Goal: Check status: Check status

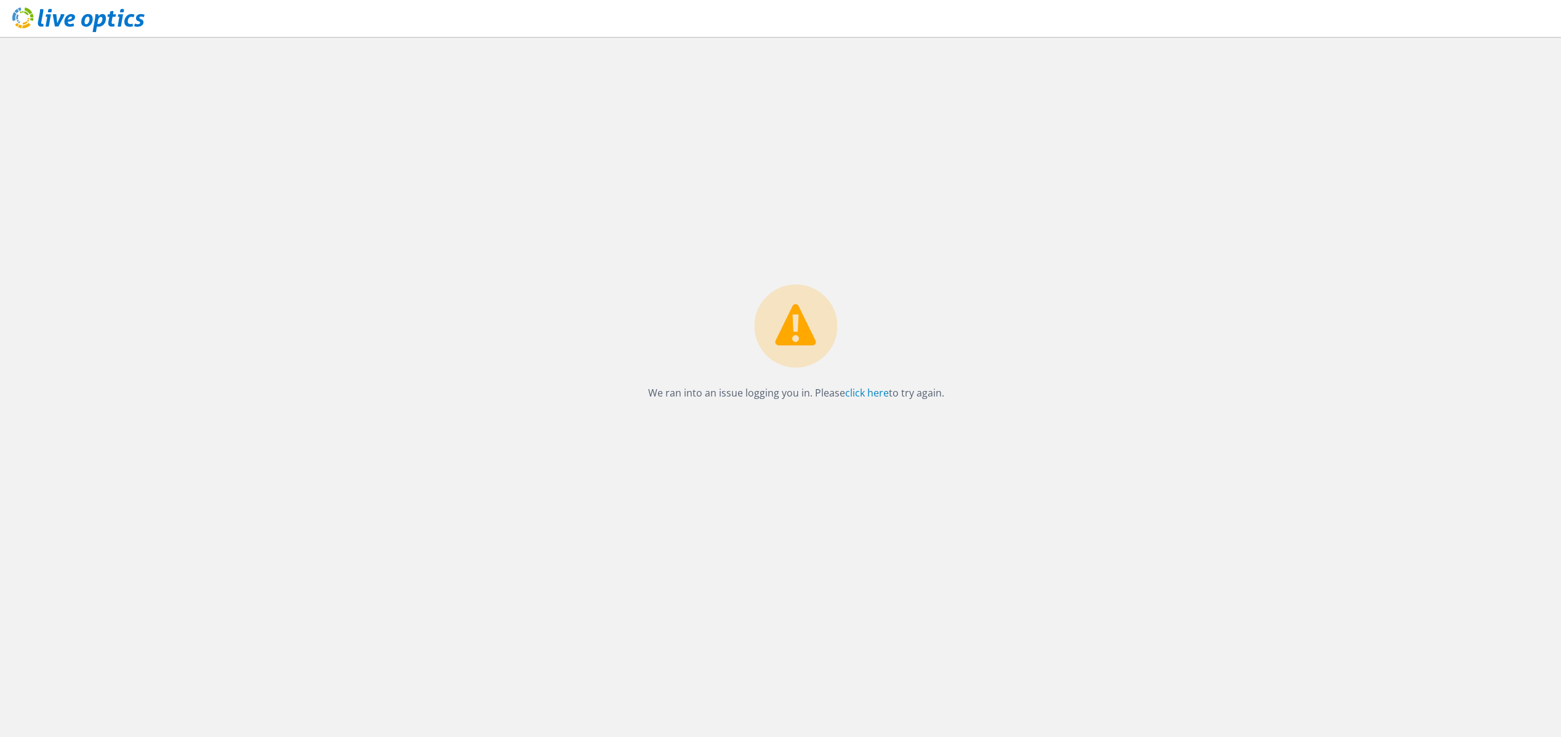
click at [78, 20] on icon at bounding box center [78, 19] width 132 height 25
drag, startPoint x: 1072, startPoint y: 133, endPoint x: 851, endPoint y: 26, distance: 245.3
click at [1072, 133] on div "We ran into an issue logging you in. Please click here to try again." at bounding box center [796, 387] width 1530 height 700
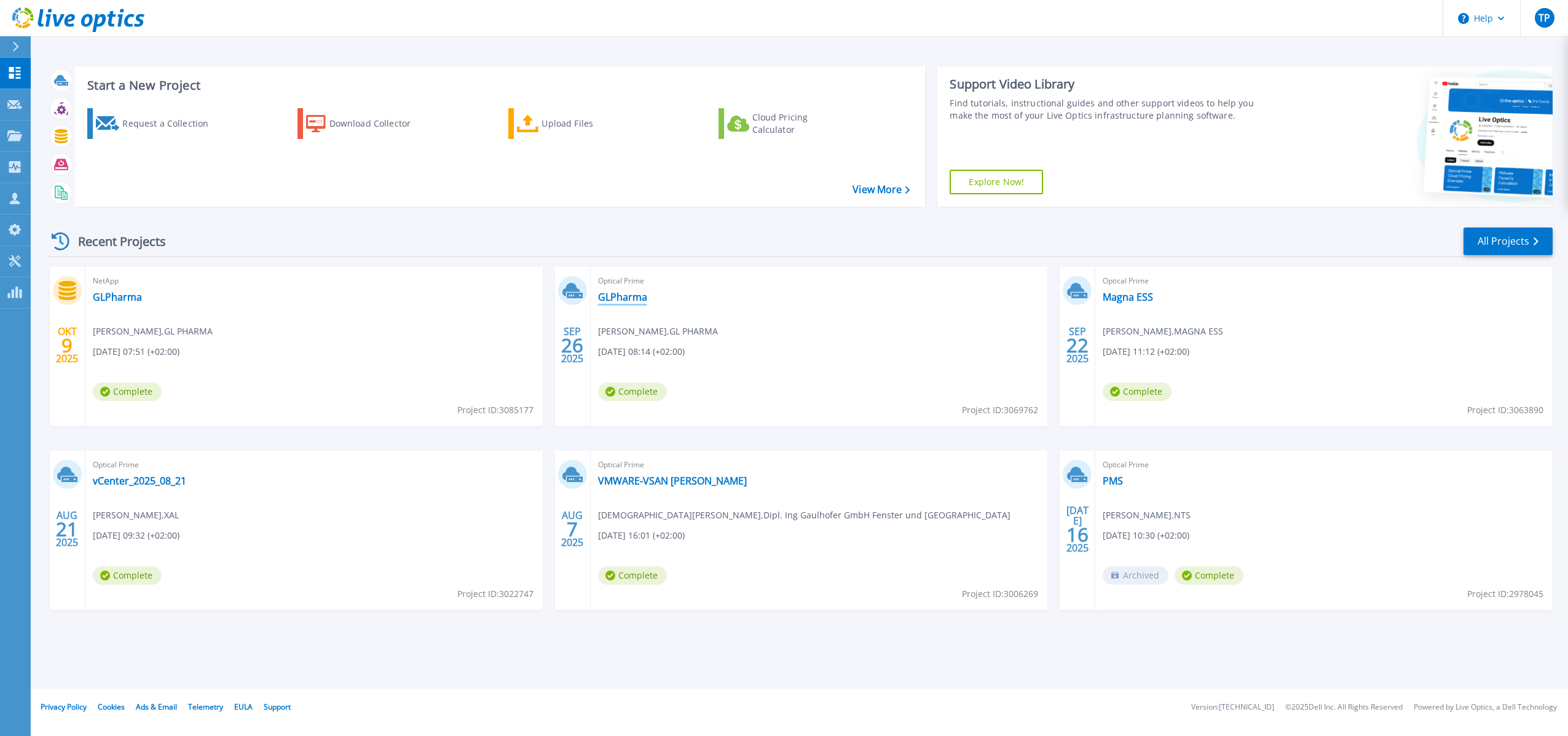
click at [626, 297] on link "GLPharma" at bounding box center [622, 297] width 49 height 12
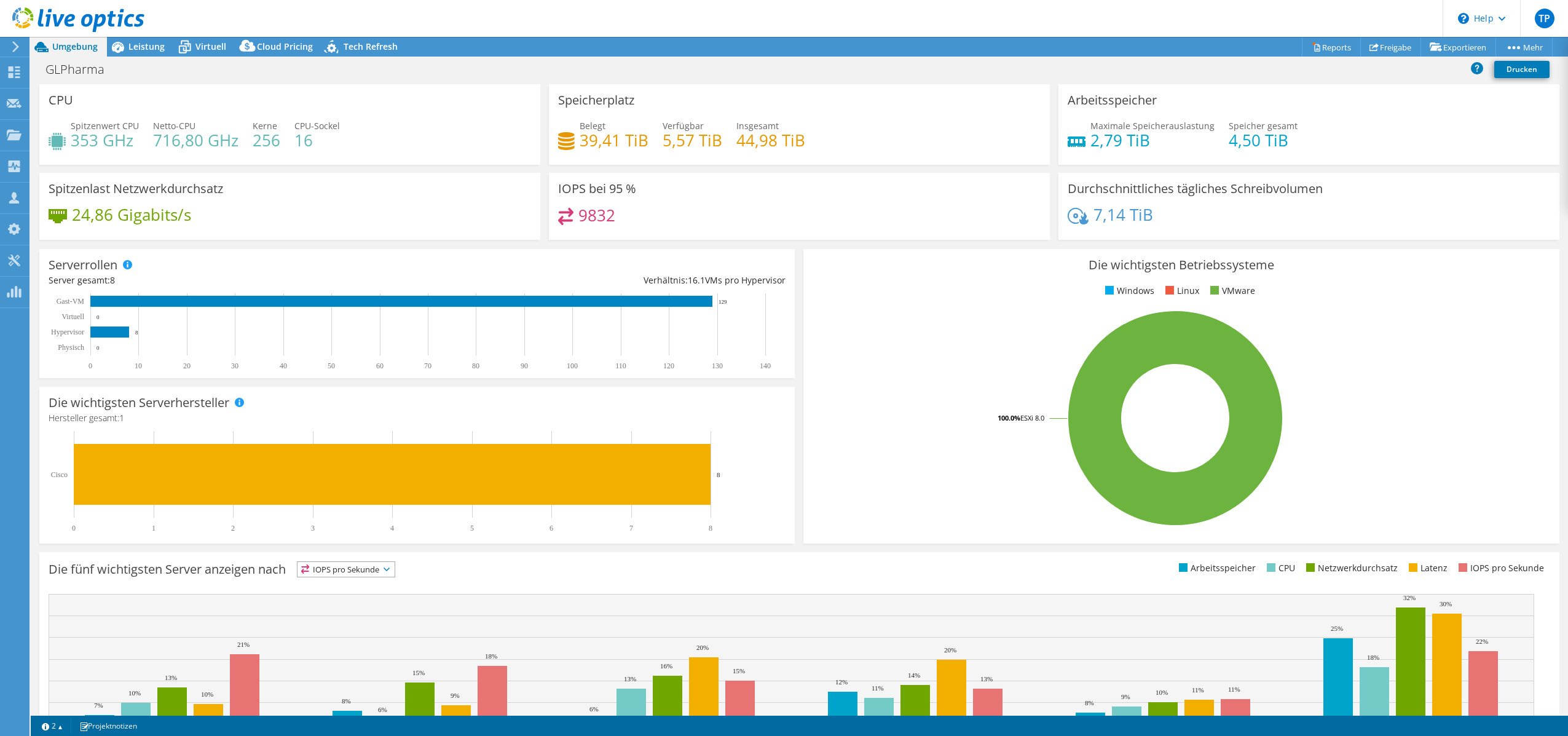
select select "EUFrankfurt"
select select "EUR"
